Goal: Book appointment/travel/reservation

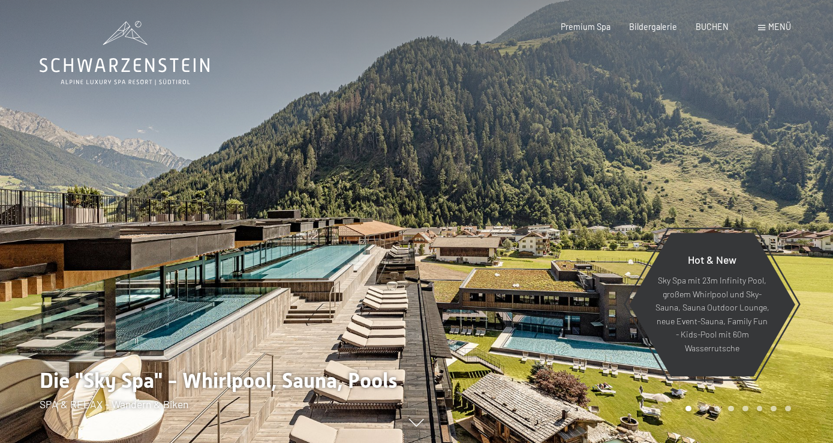
click at [765, 28] on span at bounding box center [761, 27] width 7 height 5
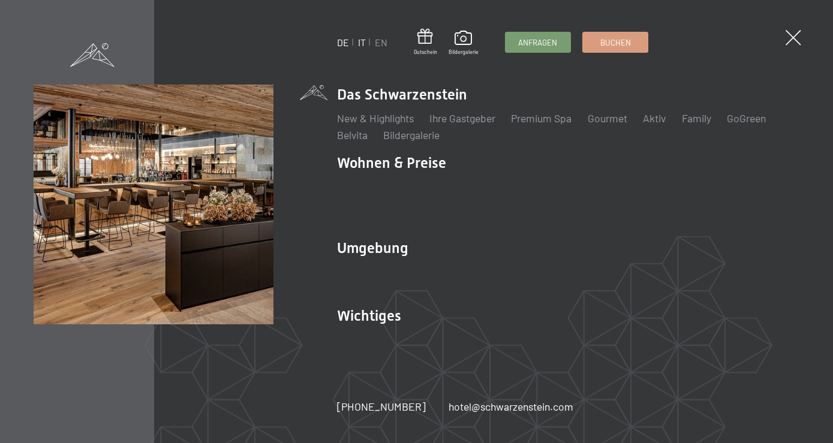
click at [365, 47] on link "IT" at bounding box center [362, 42] width 8 height 11
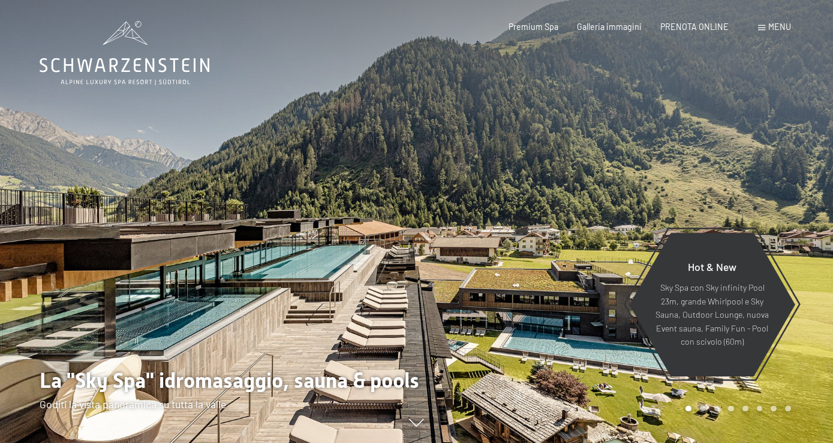
click at [762, 28] on span at bounding box center [761, 27] width 7 height 5
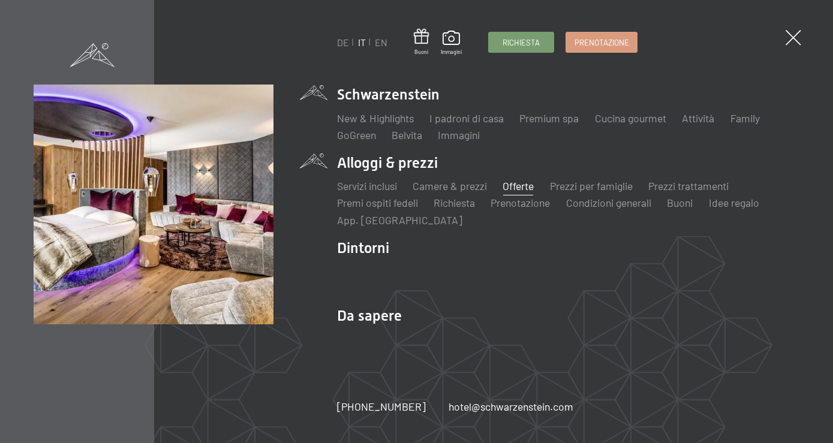
click at [520, 186] on link "Offerte" at bounding box center [518, 185] width 31 height 13
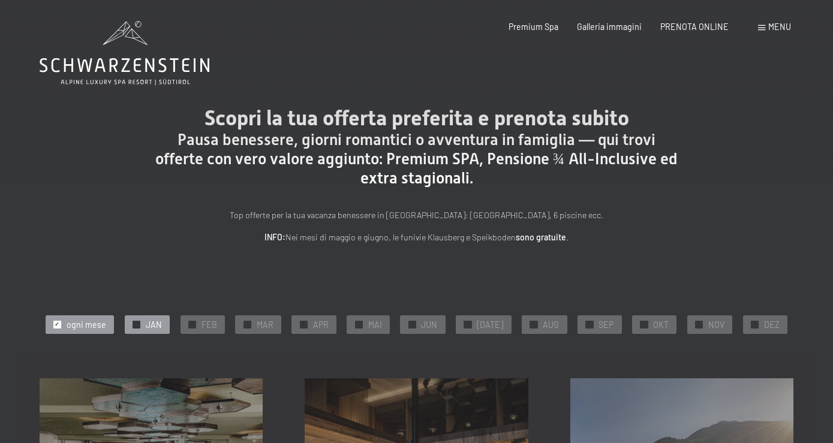
click at [162, 323] on span "JAN" at bounding box center [154, 325] width 16 height 12
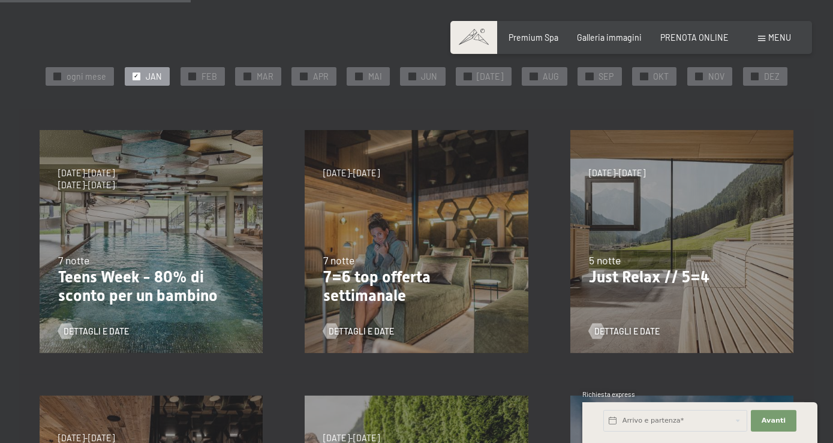
scroll to position [245, 0]
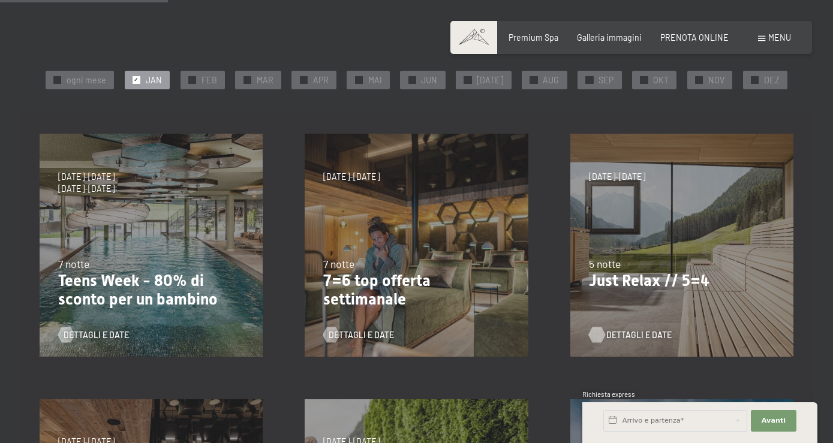
click at [617, 332] on span "Dettagli e Date" at bounding box center [638, 335] width 65 height 12
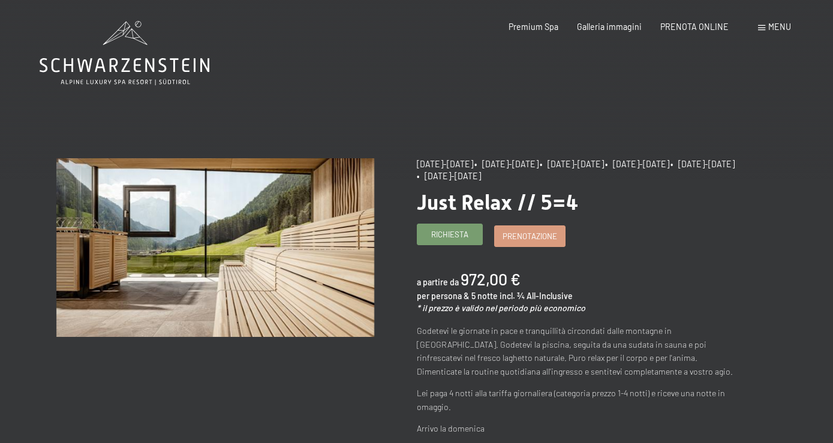
click at [442, 239] on span "Richiesta" at bounding box center [449, 234] width 37 height 11
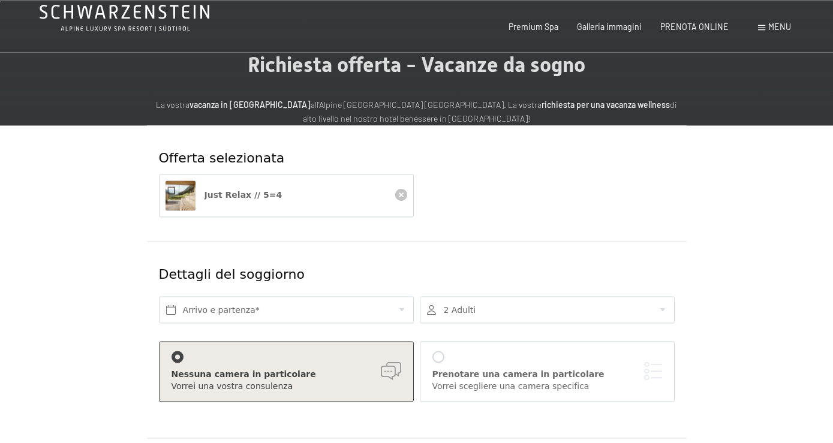
scroll to position [122, 0]
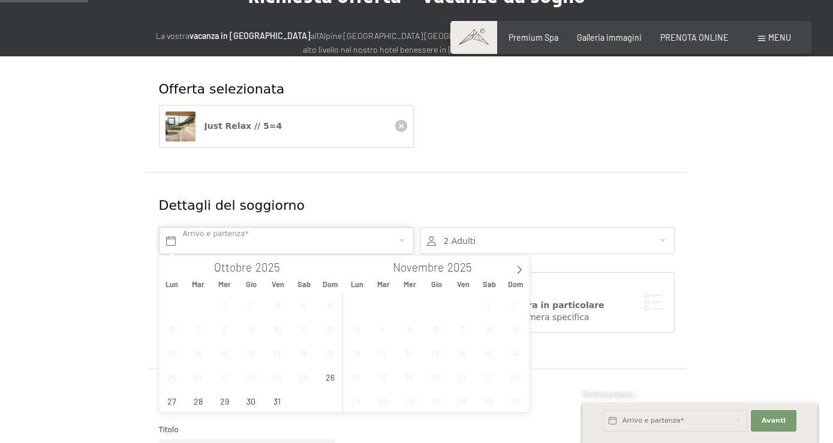
click at [217, 244] on input "text" at bounding box center [286, 240] width 255 height 27
click at [519, 271] on icon at bounding box center [519, 270] width 8 height 8
type input "2026"
click at [510, 308] on span "4" at bounding box center [514, 304] width 23 height 23
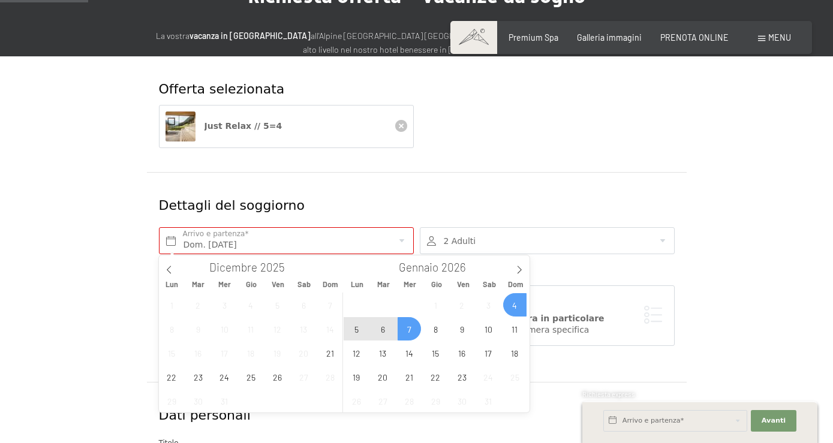
click at [406, 330] on span "7" at bounding box center [409, 328] width 23 height 23
type input "Dom. 04/01/2026 - Mer. 07/01/2026"
type input "2026"
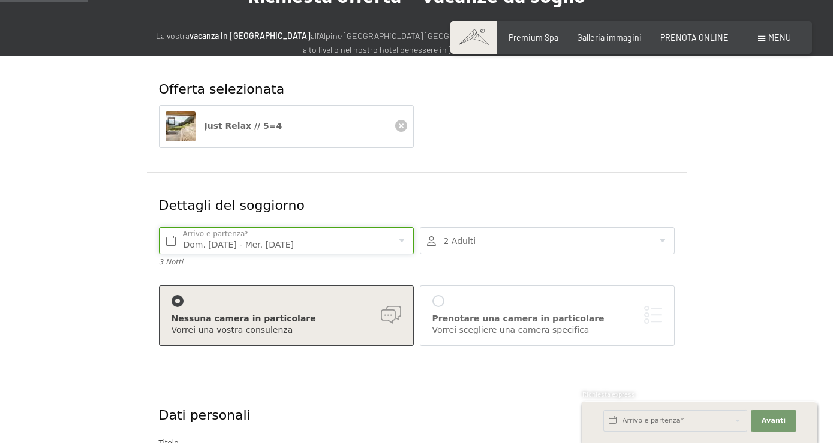
click at [286, 244] on input "Dom. 04/01/2026 - Mer. 07/01/2026" at bounding box center [286, 240] width 255 height 27
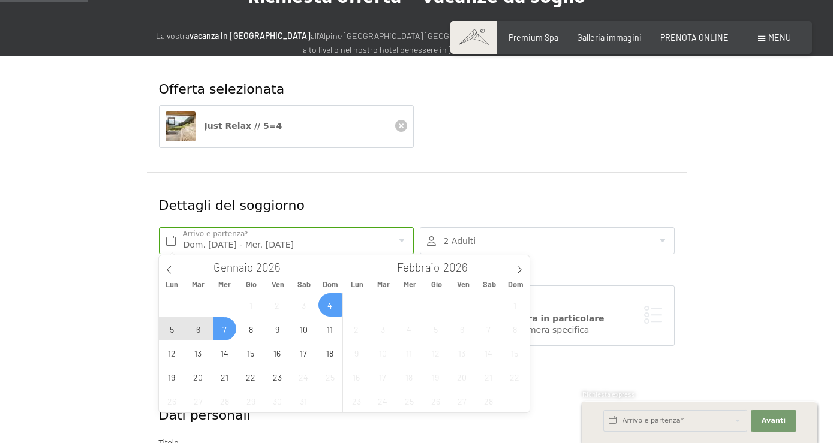
click at [229, 327] on span "7" at bounding box center [224, 328] width 23 height 23
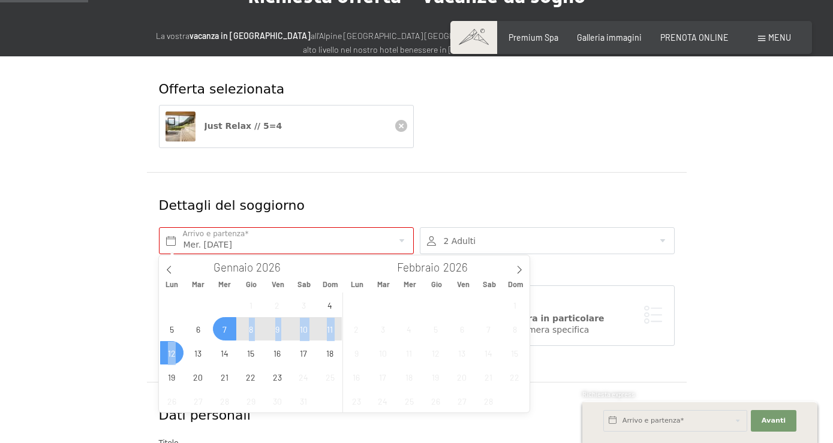
drag, startPoint x: 229, startPoint y: 327, endPoint x: 181, endPoint y: 354, distance: 54.5
click at [181, 354] on div "29 30 31 1 2 3 4 5 6 7 8 9 10 11 12 13 14 15 16 17 18 19 20 21 22 23 24 25 26 2…" at bounding box center [251, 353] width 185 height 120
click at [180, 352] on span "12" at bounding box center [171, 352] width 23 height 23
type input "Mer. 07/01/2026 - Lun. 12/01/2026"
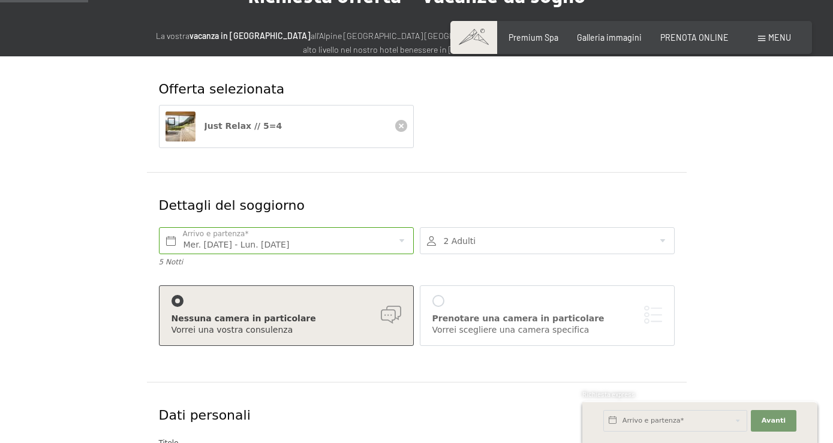
click at [438, 303] on div at bounding box center [439, 301] width 12 height 12
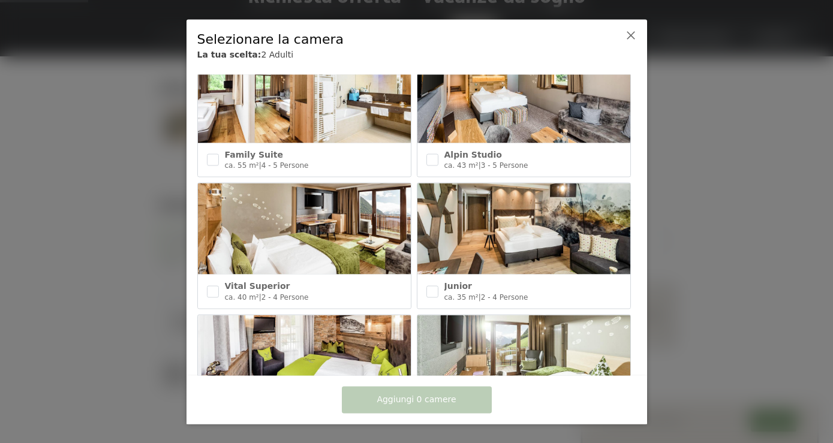
scroll to position [454, 0]
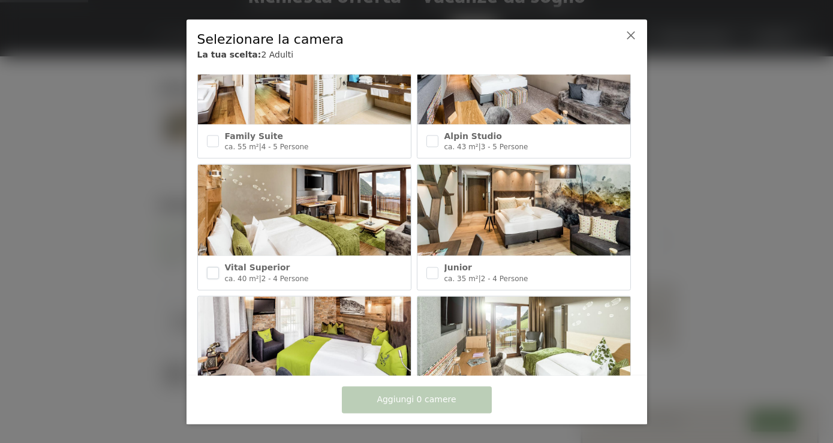
click at [209, 273] on input "checkbox" at bounding box center [213, 273] width 12 height 12
checkbox input "true"
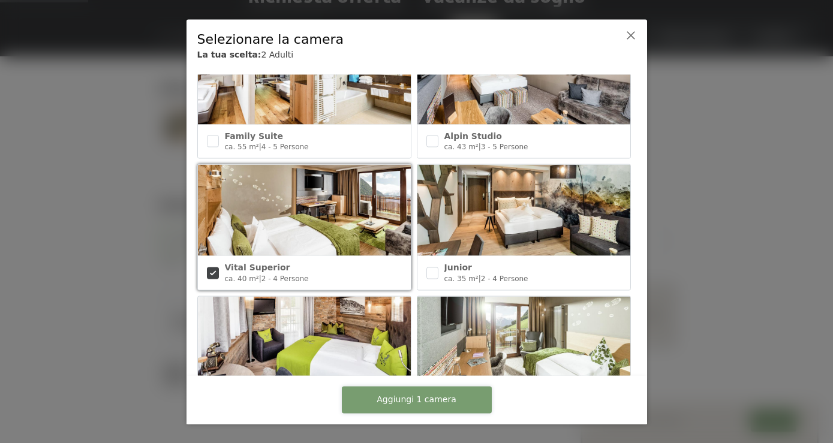
click at [407, 400] on span "Aggiungi 1 camera" at bounding box center [416, 400] width 79 height 12
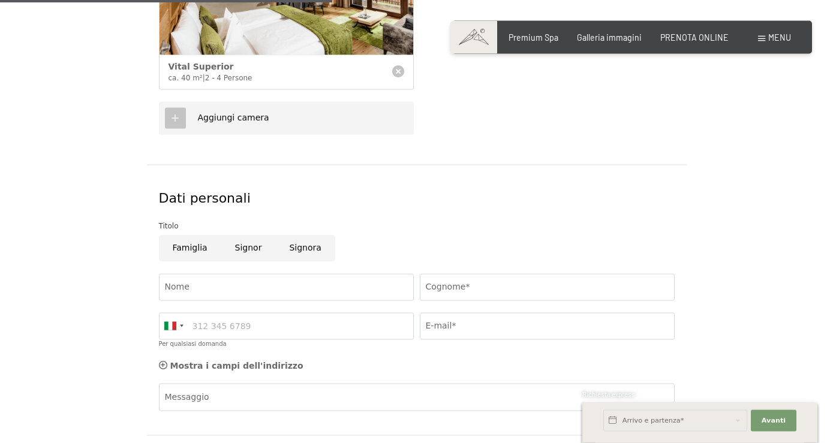
scroll to position [551, 0]
click at [236, 247] on input "Signor" at bounding box center [248, 247] width 55 height 27
radio input "true"
click at [232, 285] on input "Nome" at bounding box center [286, 286] width 255 height 27
type input "a"
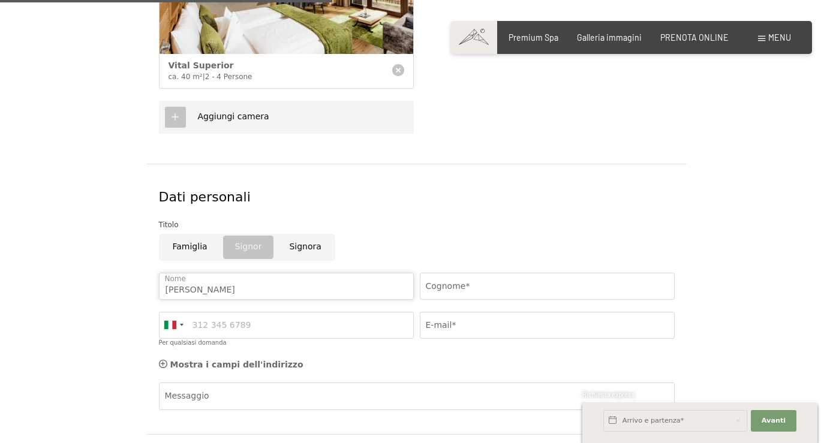
type input "Alessandro"
type input "Bartolozzi"
click at [220, 323] on input "Per qualsiasi domanda" at bounding box center [286, 325] width 255 height 27
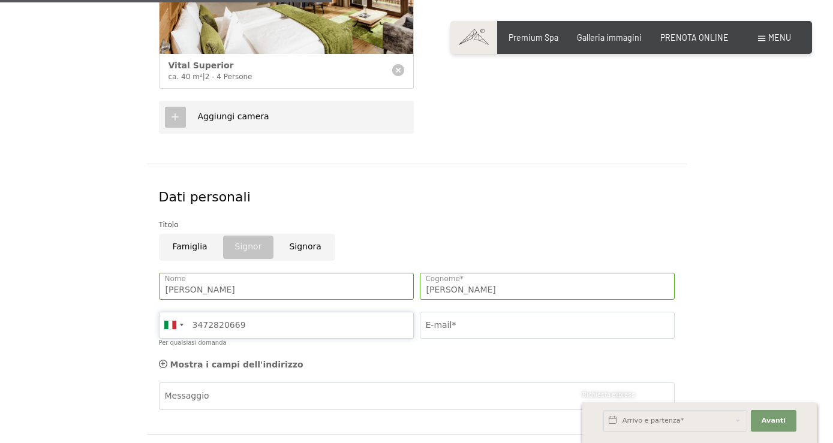
type input "3472820669"
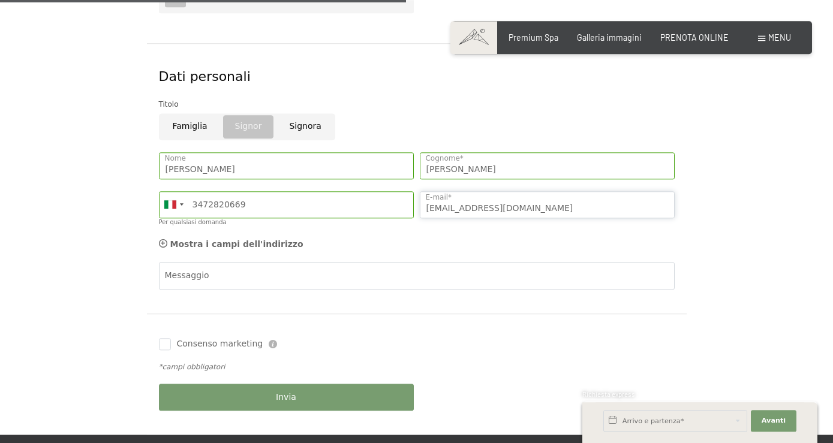
scroll to position [673, 0]
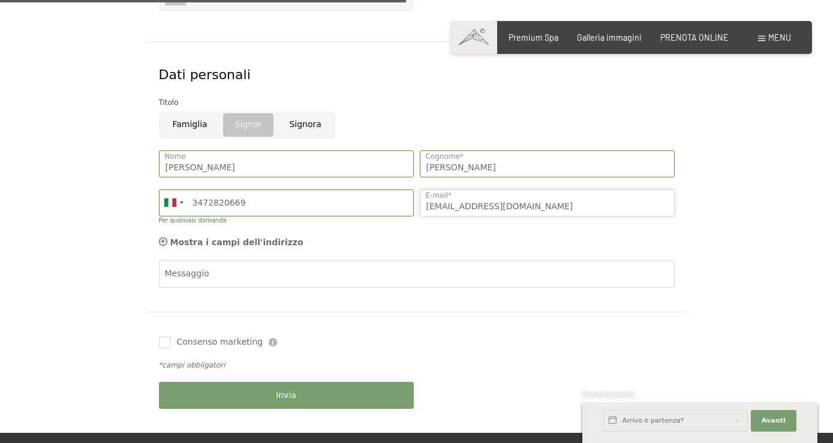
type input "ale222@leonet.it"
click at [306, 395] on div "Invia" at bounding box center [286, 395] width 261 height 39
click at [292, 400] on span "Invia" at bounding box center [286, 396] width 20 height 12
